Goal: Navigation & Orientation: Find specific page/section

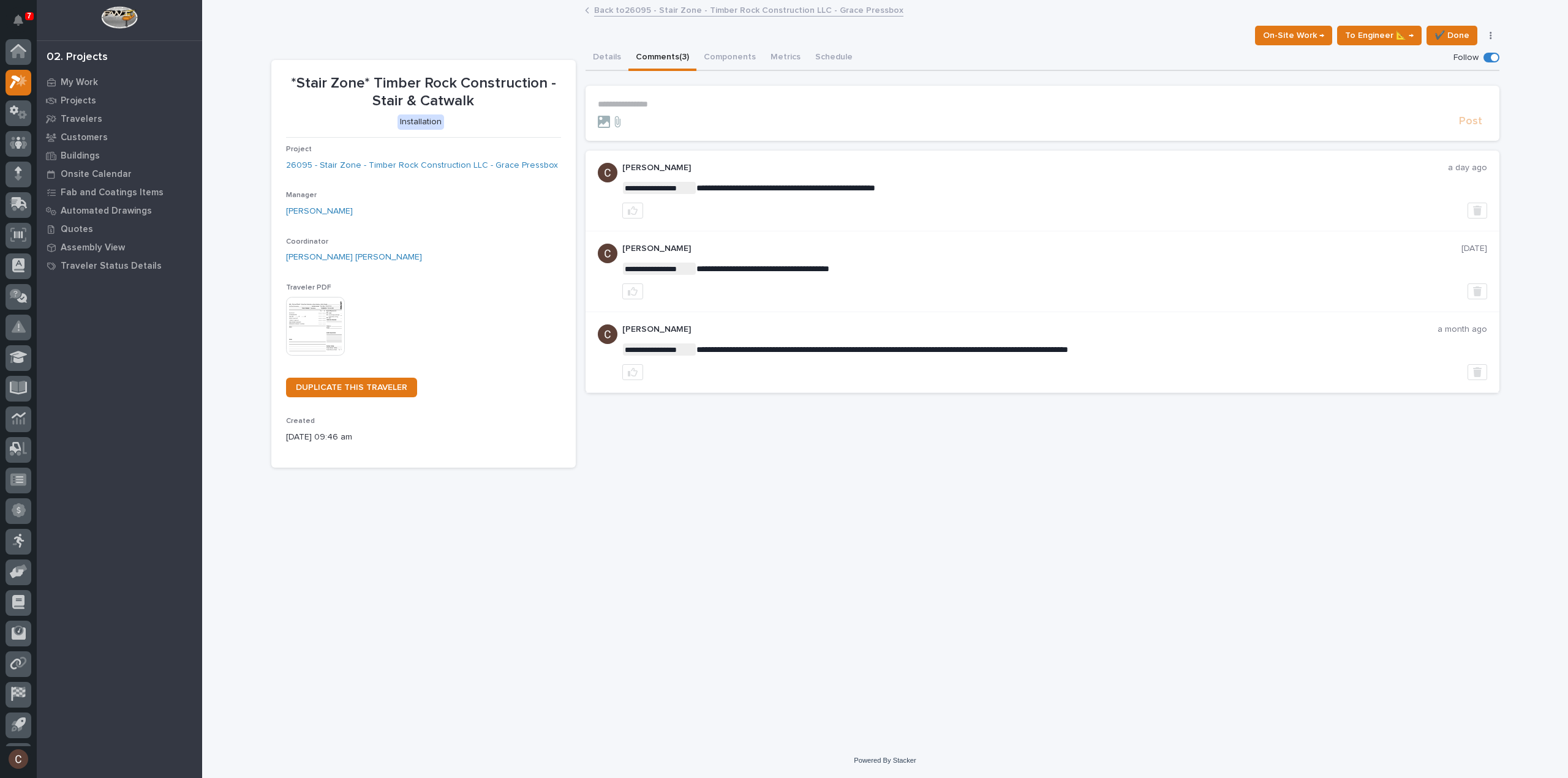
scroll to position [27, 0]
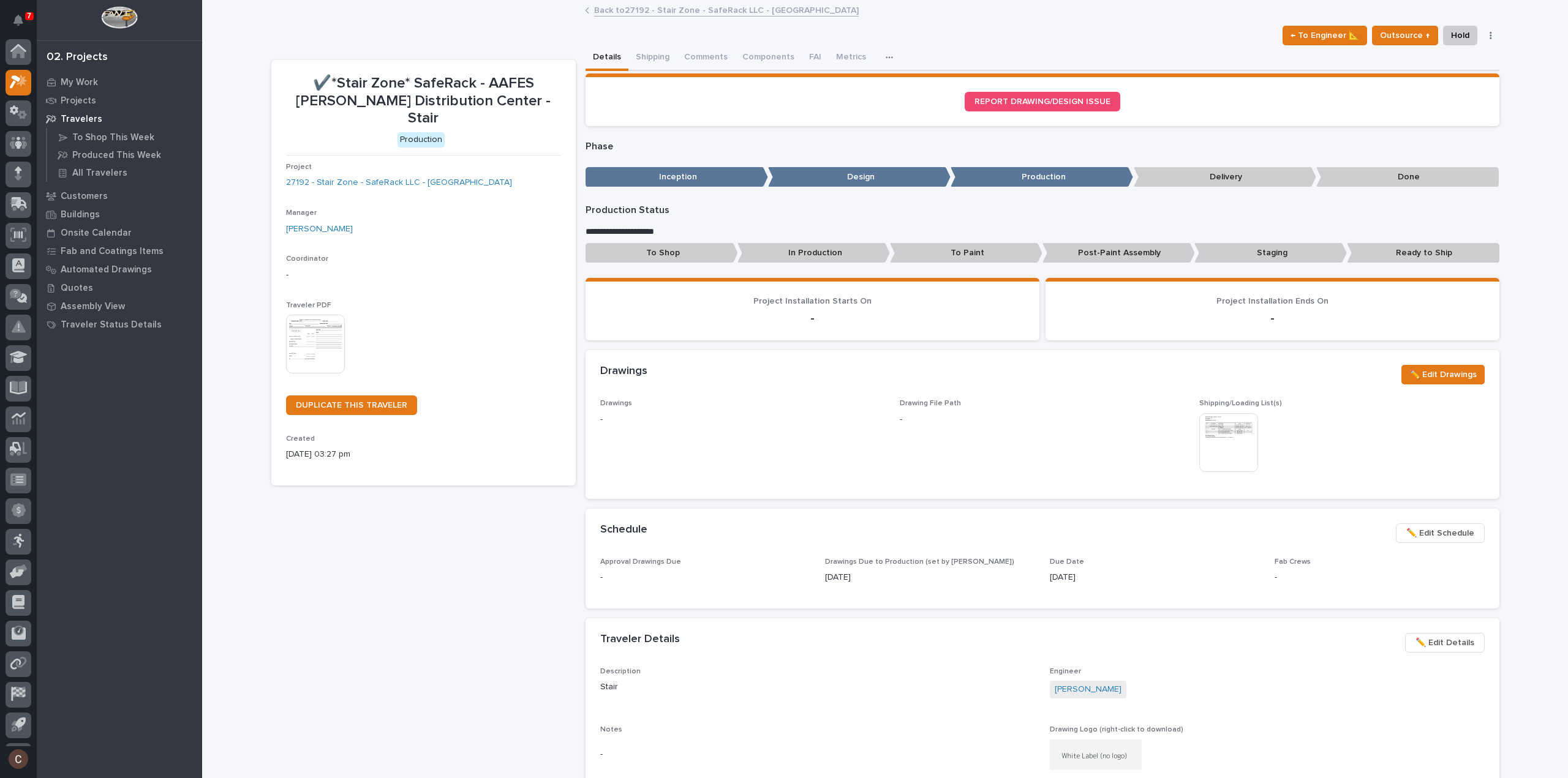
scroll to position [27, 0]
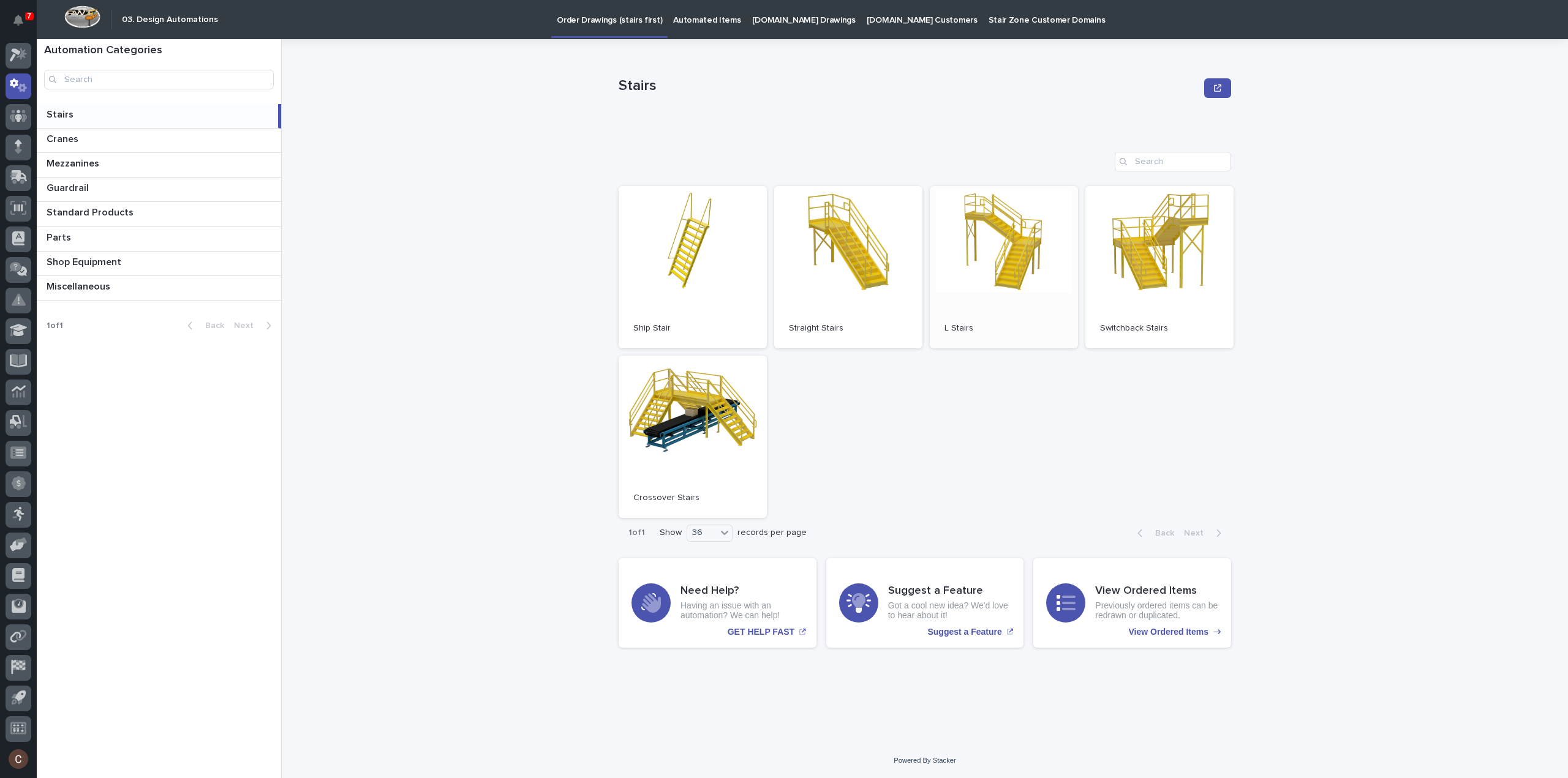
click at [1072, 276] on link "Open" at bounding box center [1004, 267] width 148 height 162
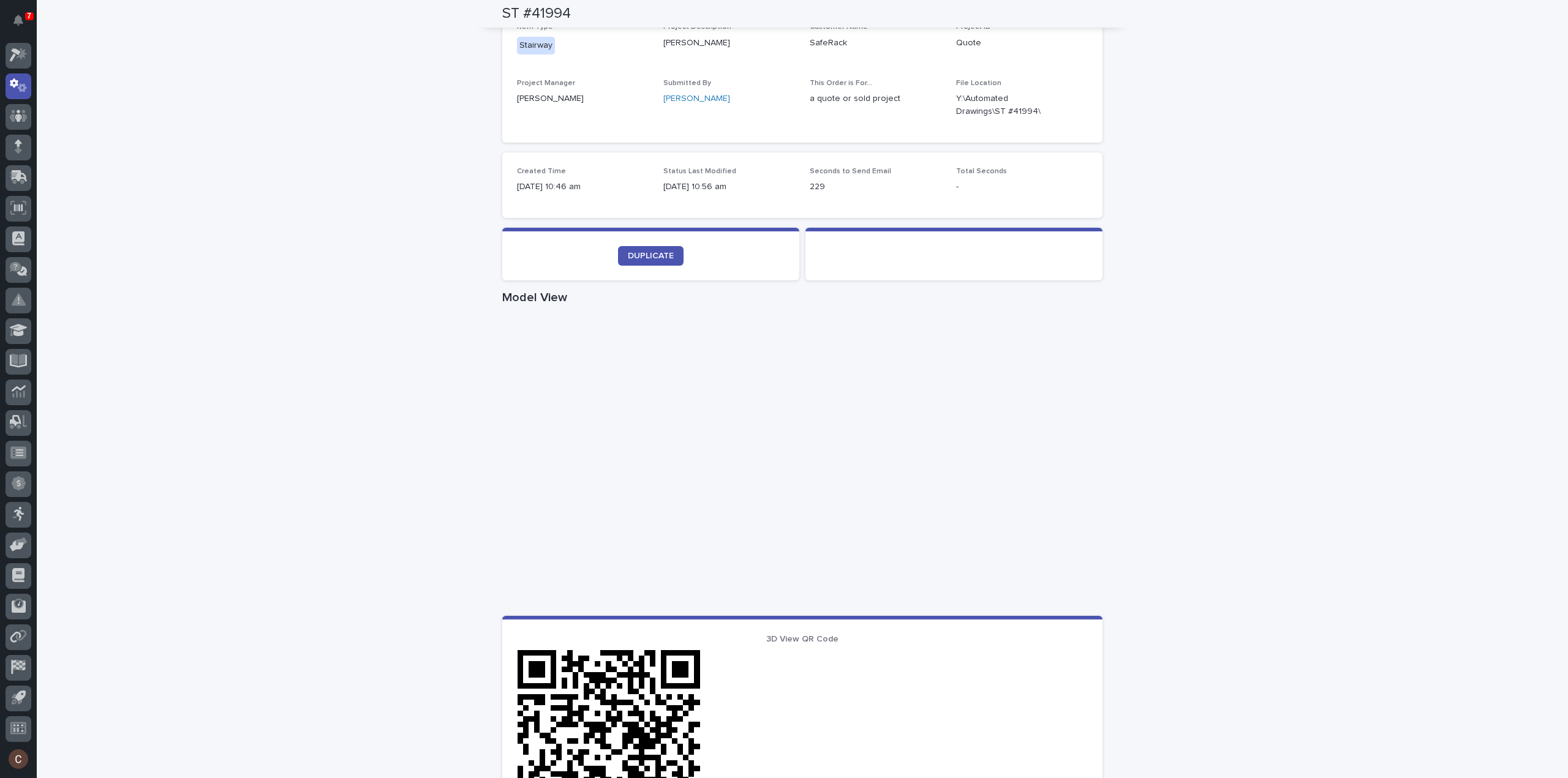
scroll to position [367, 0]
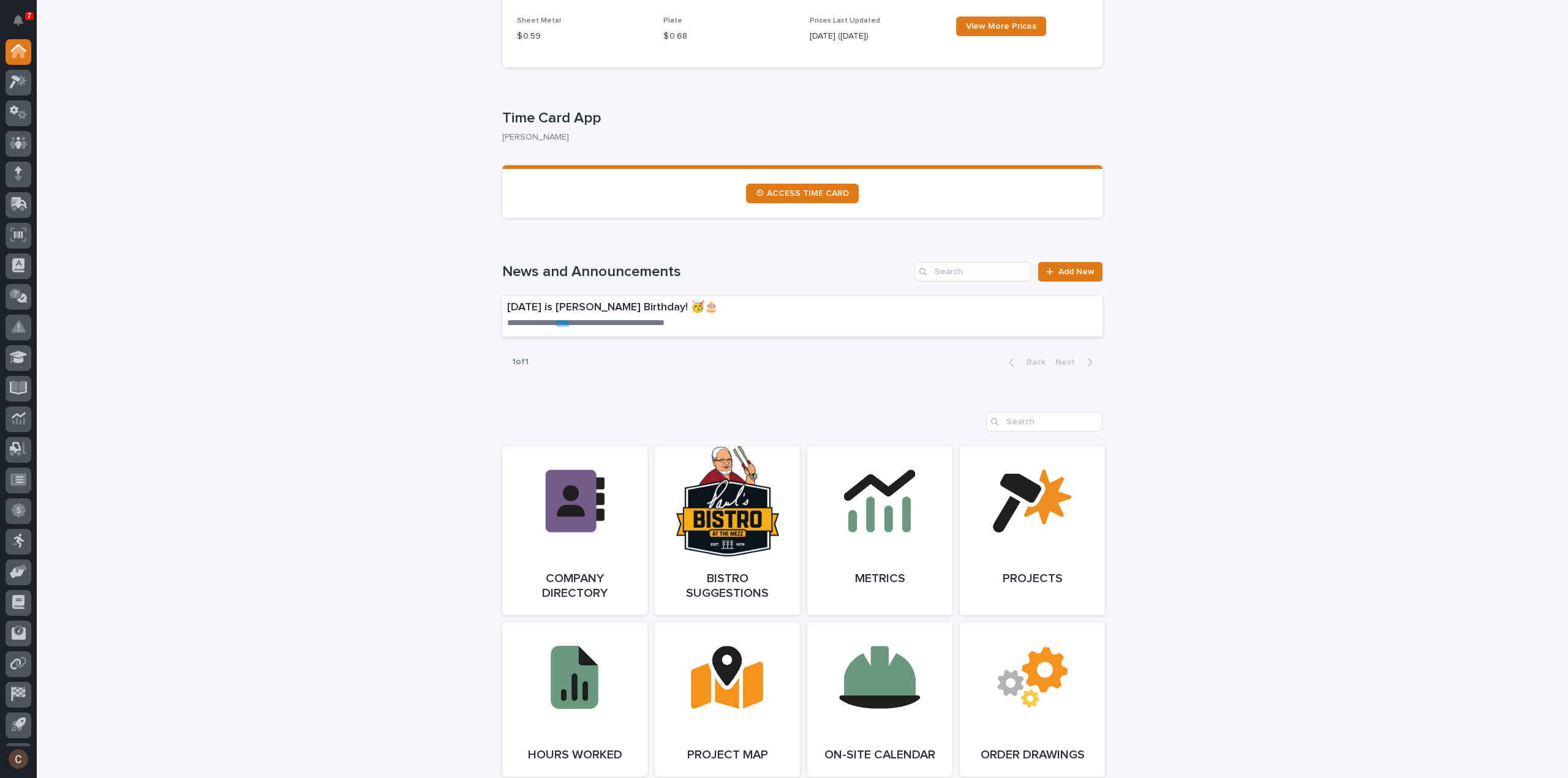
scroll to position [2051, 0]
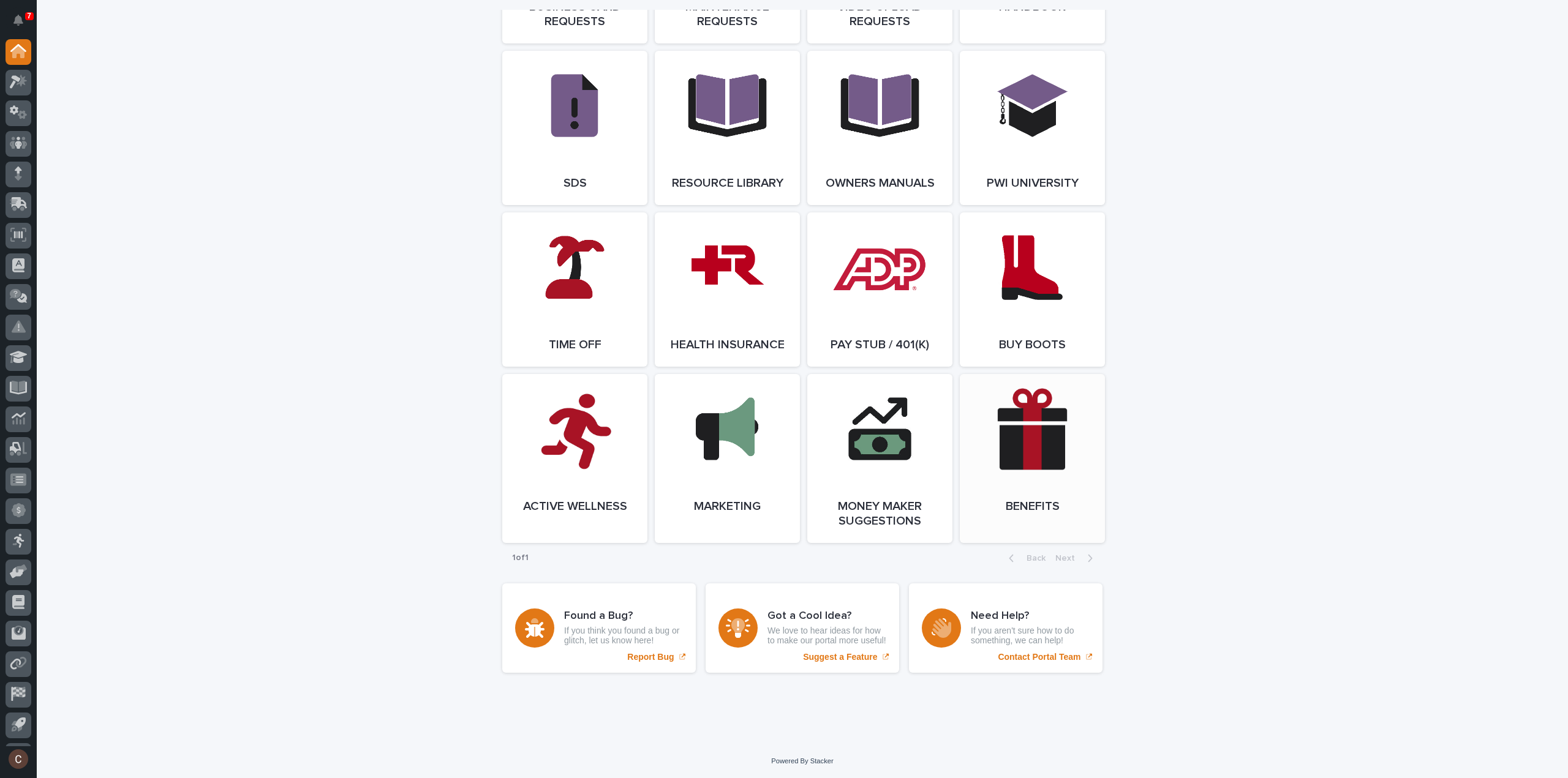
click at [1059, 479] on link "Open Link" at bounding box center [1032, 458] width 145 height 169
click at [903, 475] on link "Open Link" at bounding box center [879, 458] width 145 height 169
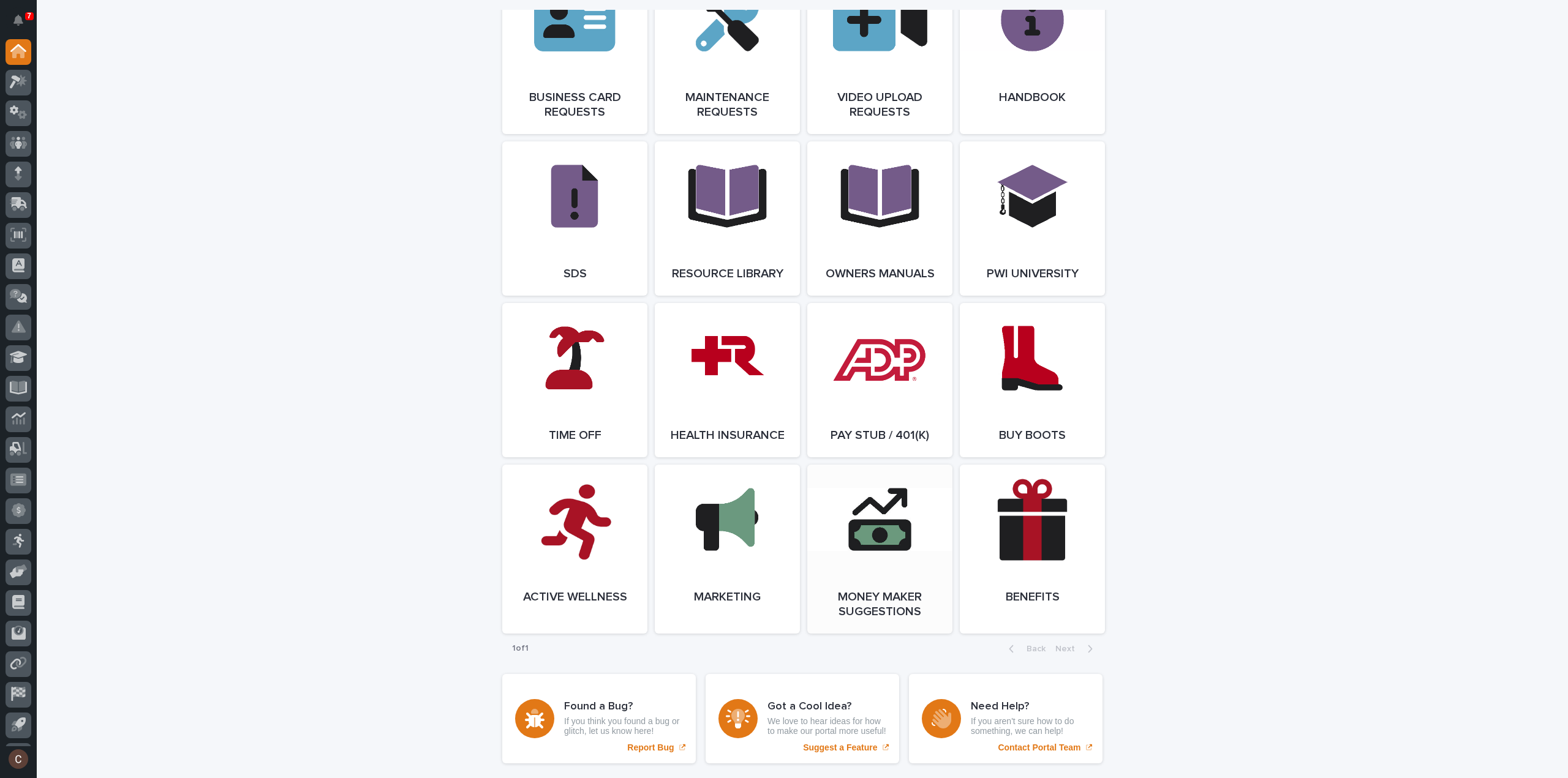
scroll to position [1928, 0]
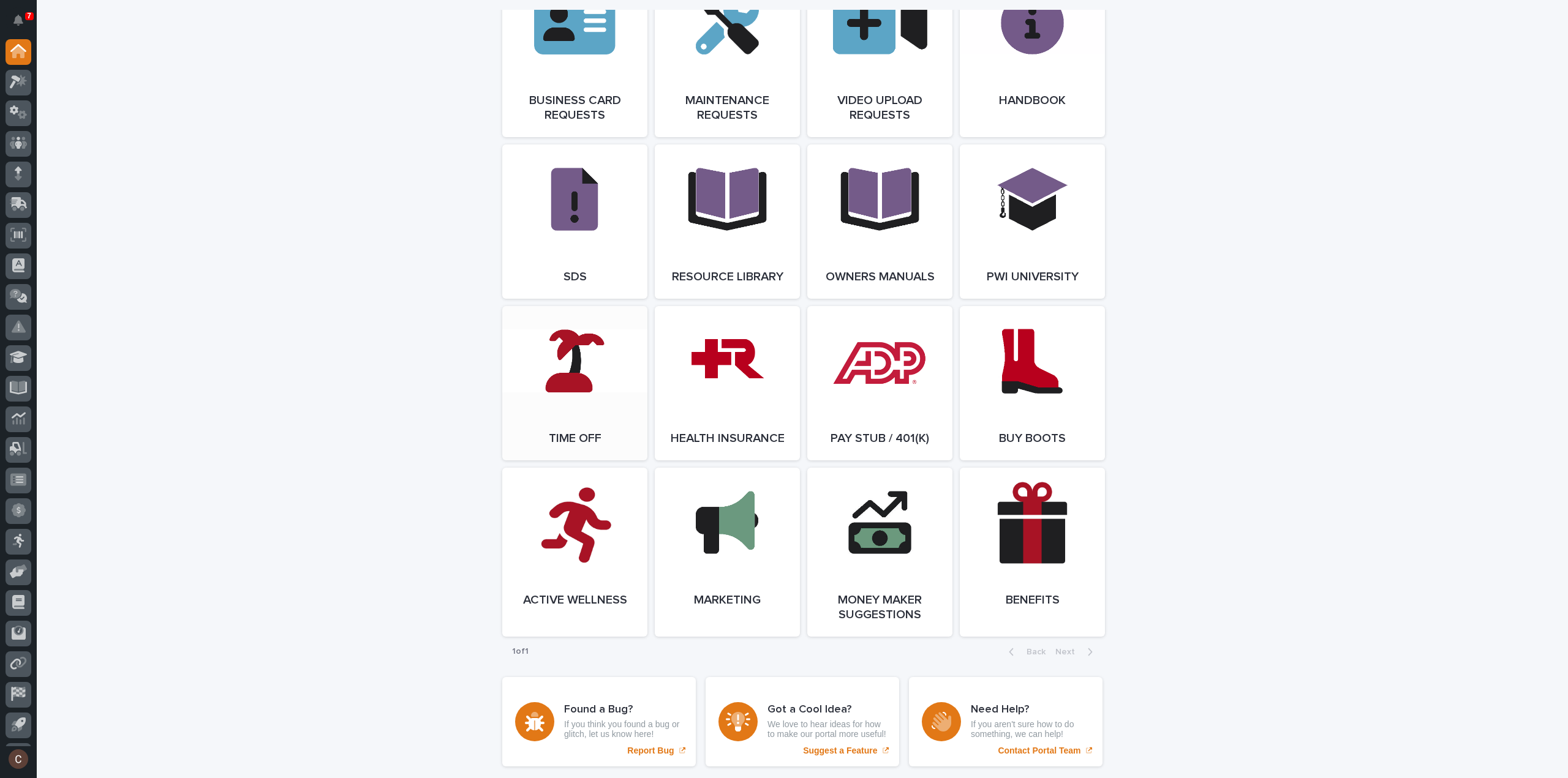
click at [622, 422] on link "Open Link" at bounding box center [574, 384] width 145 height 154
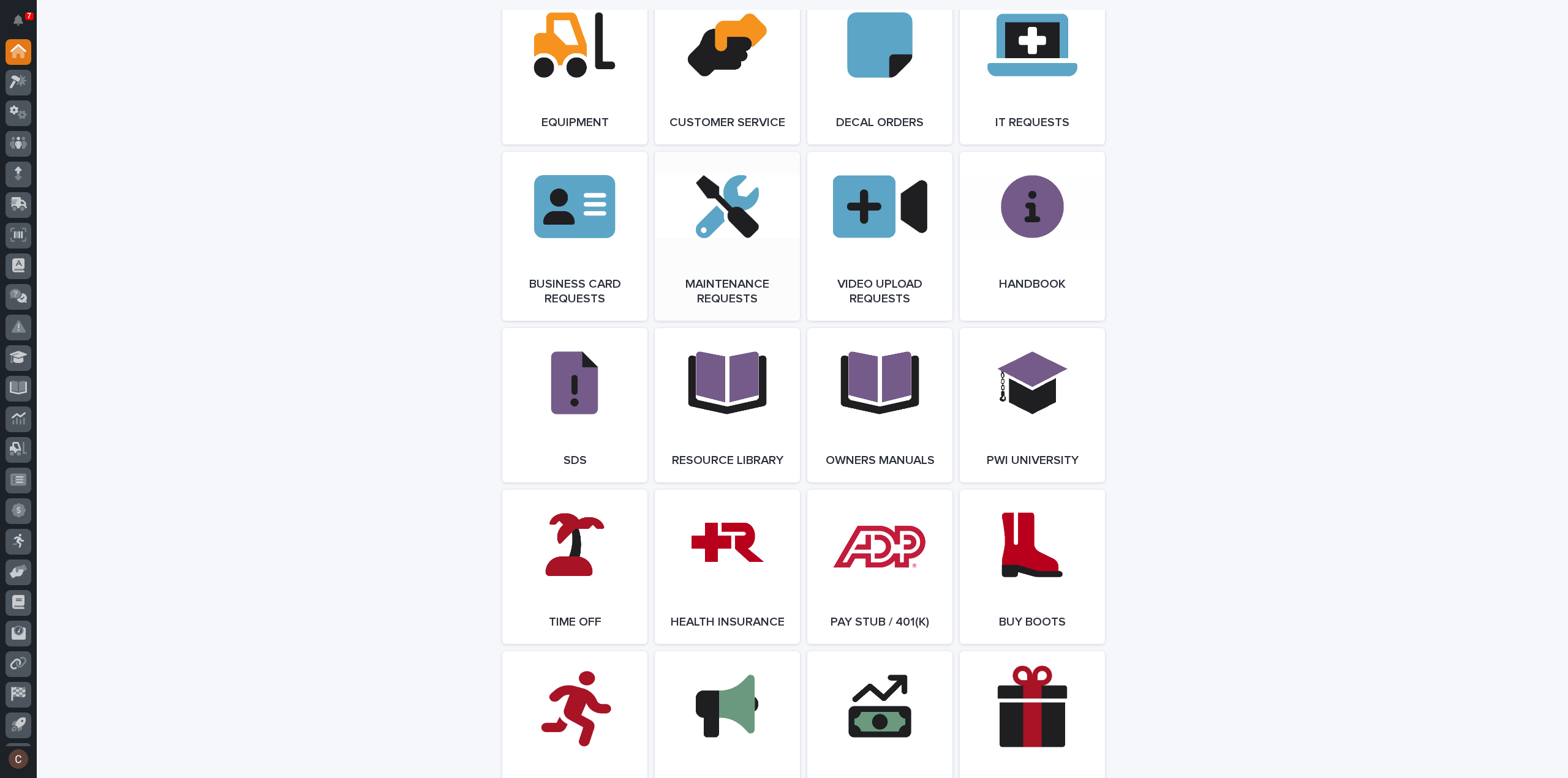
scroll to position [2051, 0]
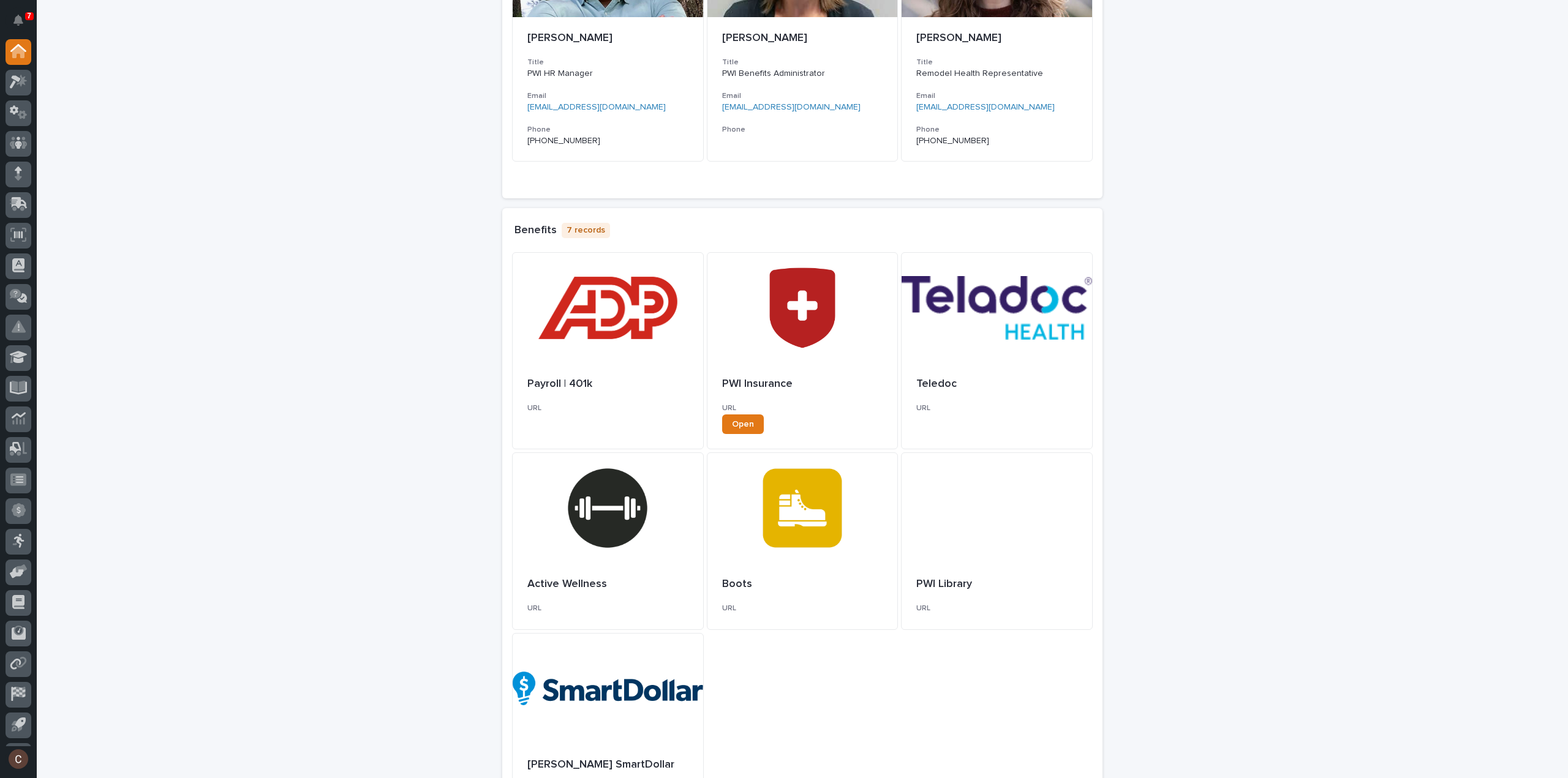
scroll to position [123, 0]
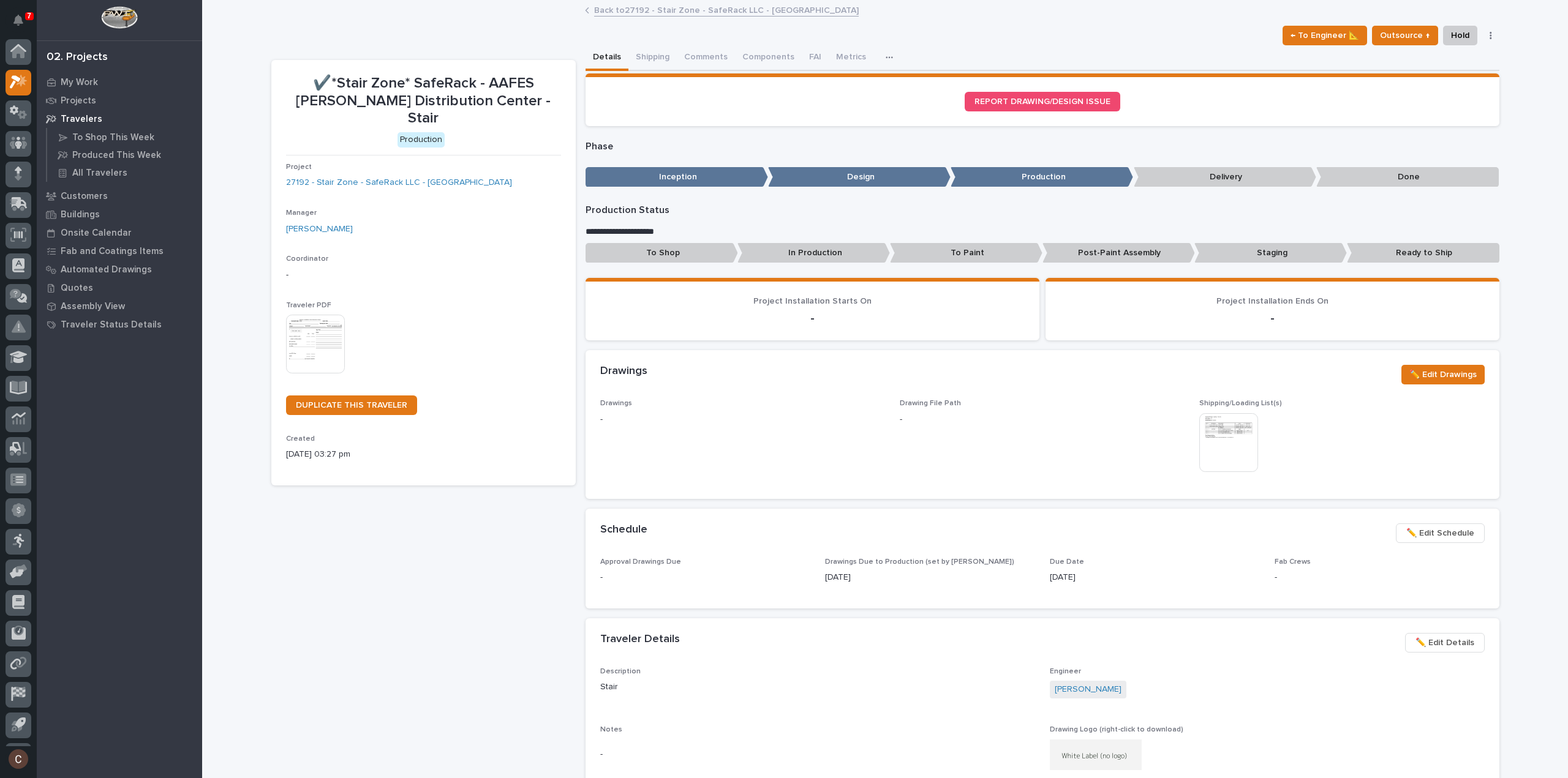
scroll to position [27, 0]
